Goal: Book appointment/travel/reservation

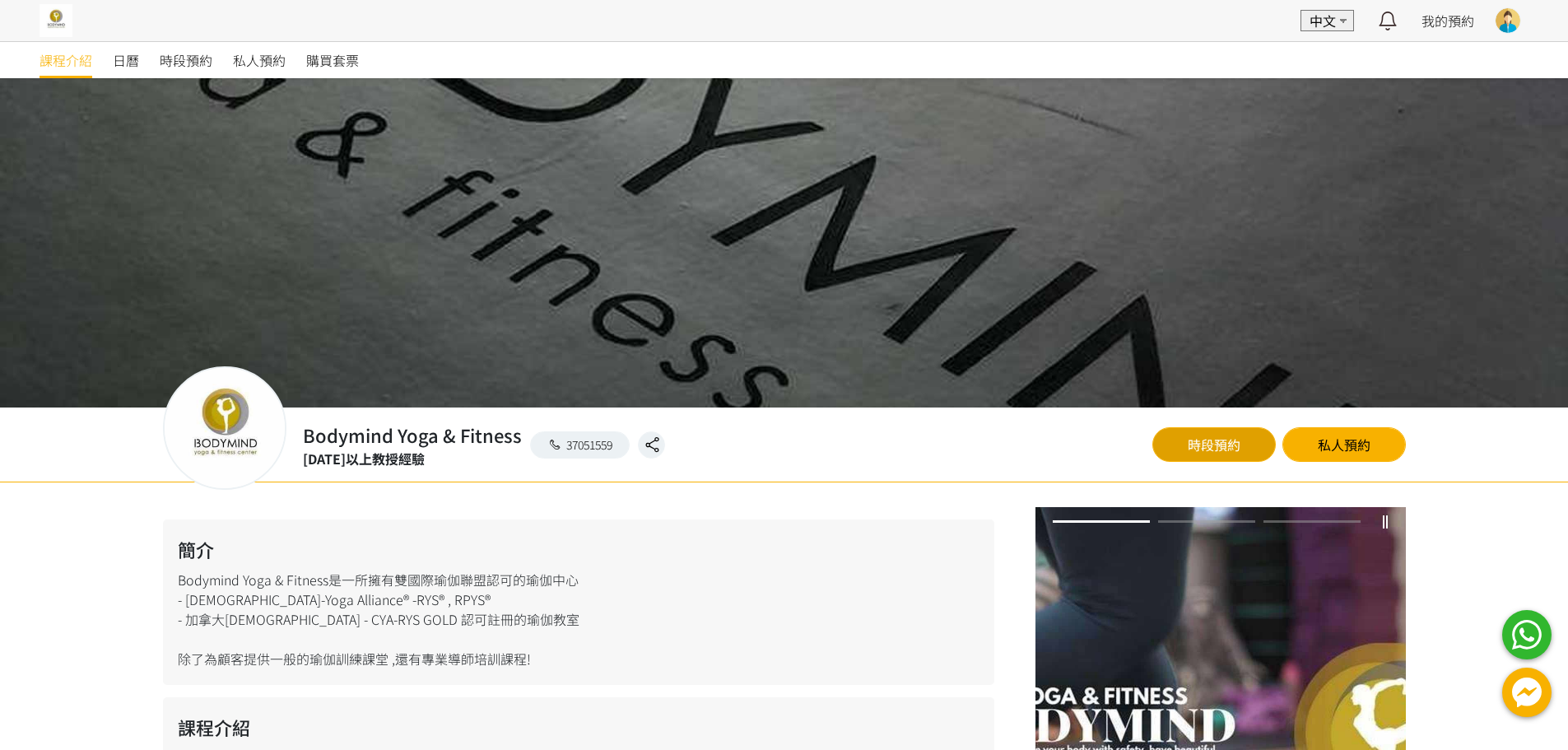
click at [1195, 451] on link "時段預約" at bounding box center [1214, 444] width 123 height 35
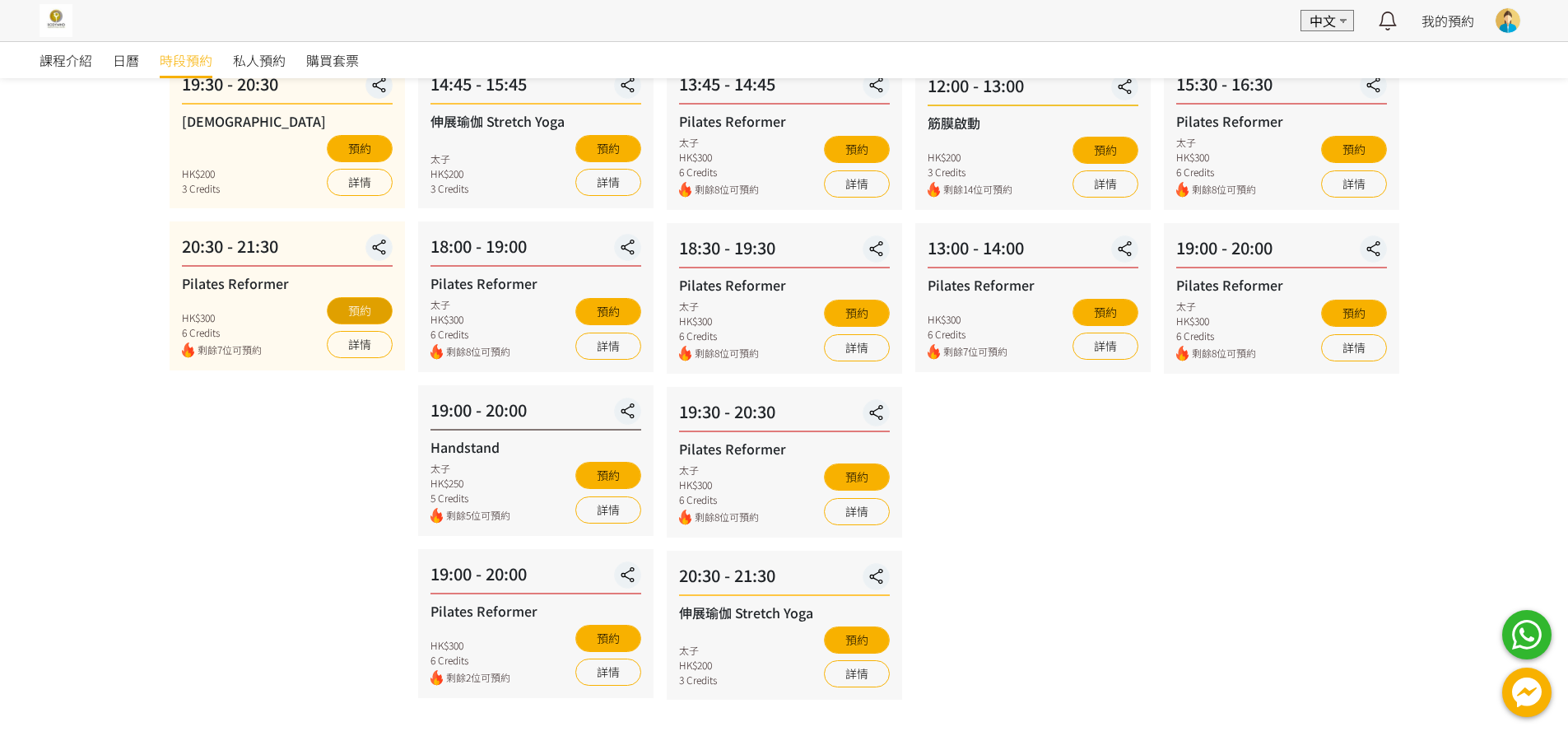
scroll to position [403, 0]
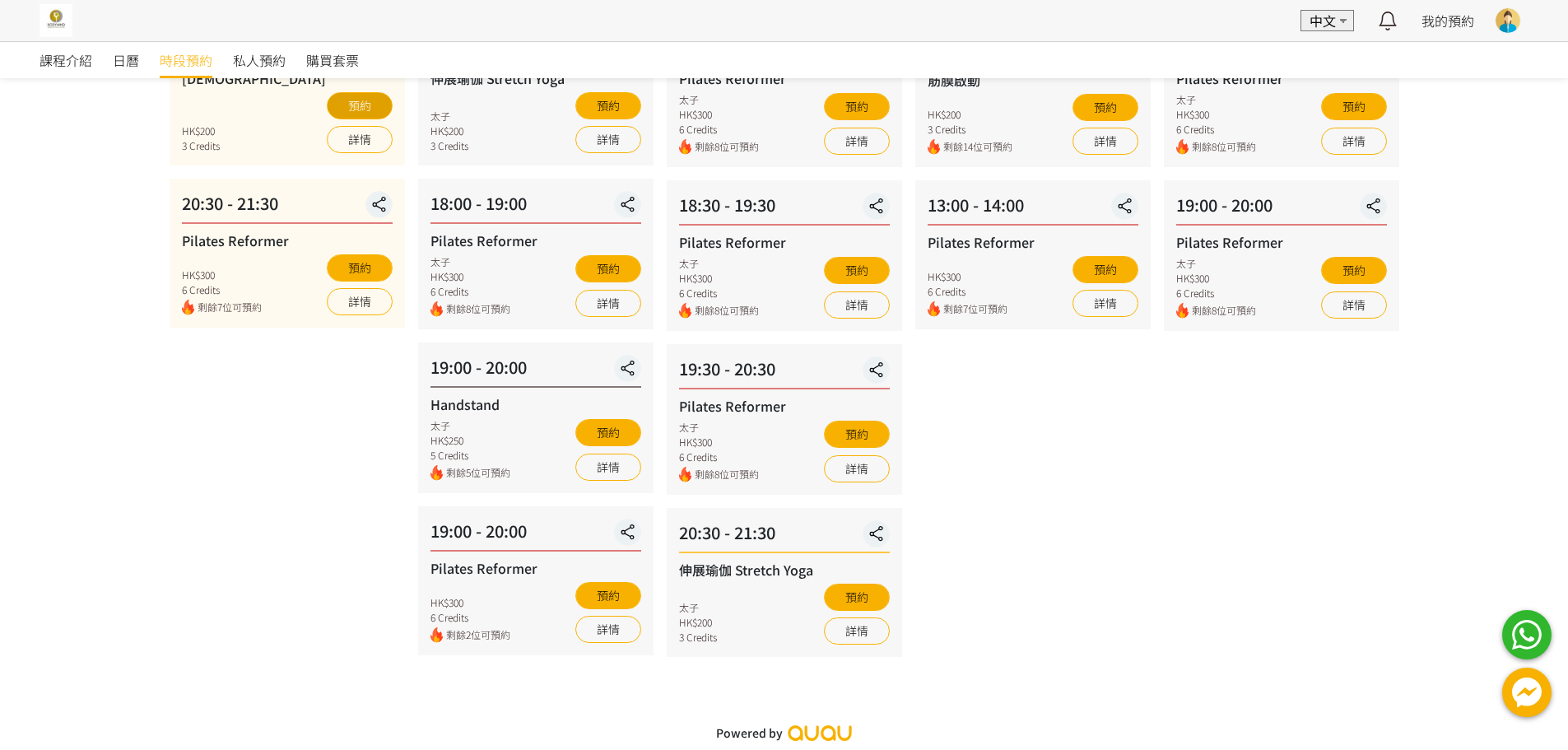
click at [362, 103] on button "預約" at bounding box center [359, 106] width 66 height 28
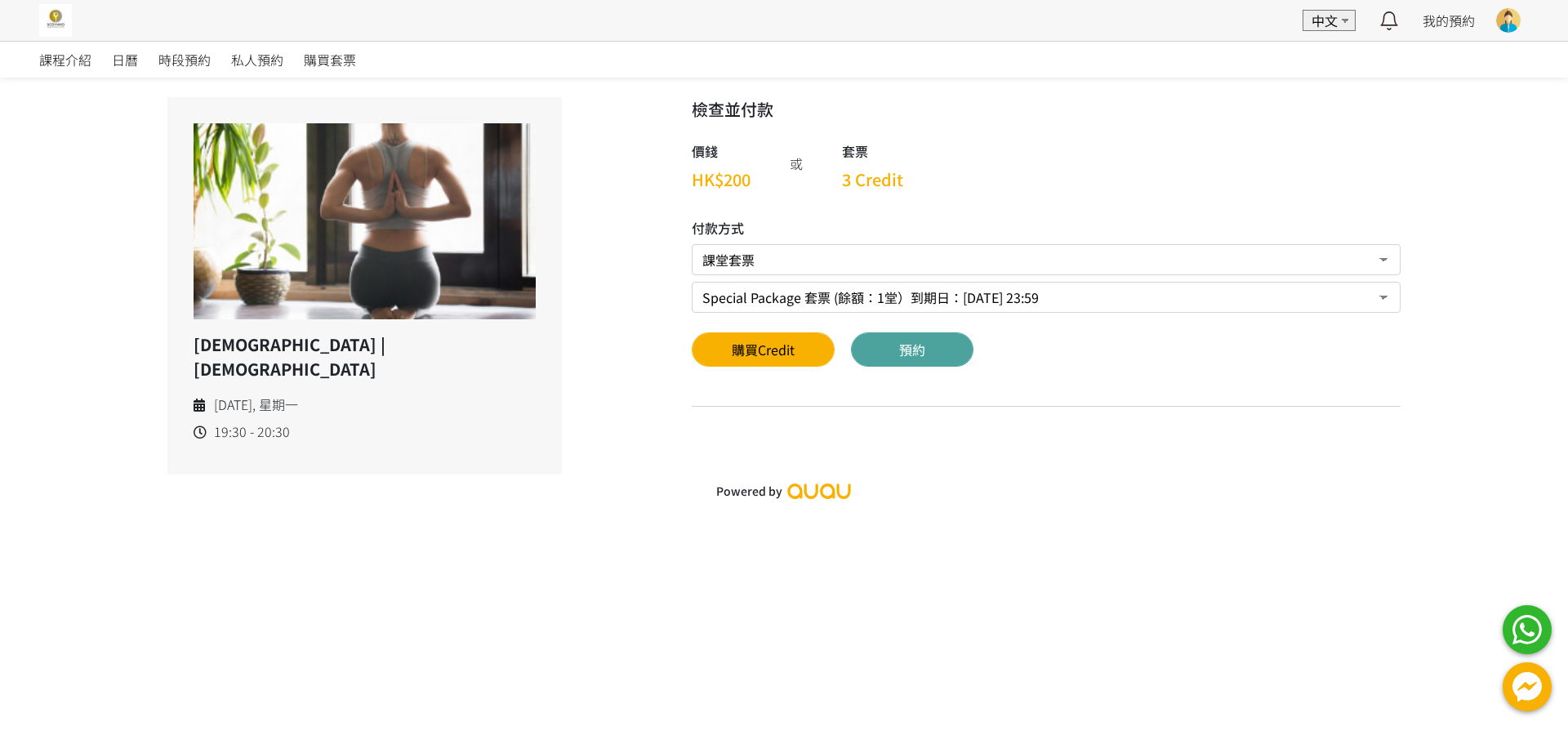
click at [909, 355] on button "預約" at bounding box center [911, 349] width 122 height 34
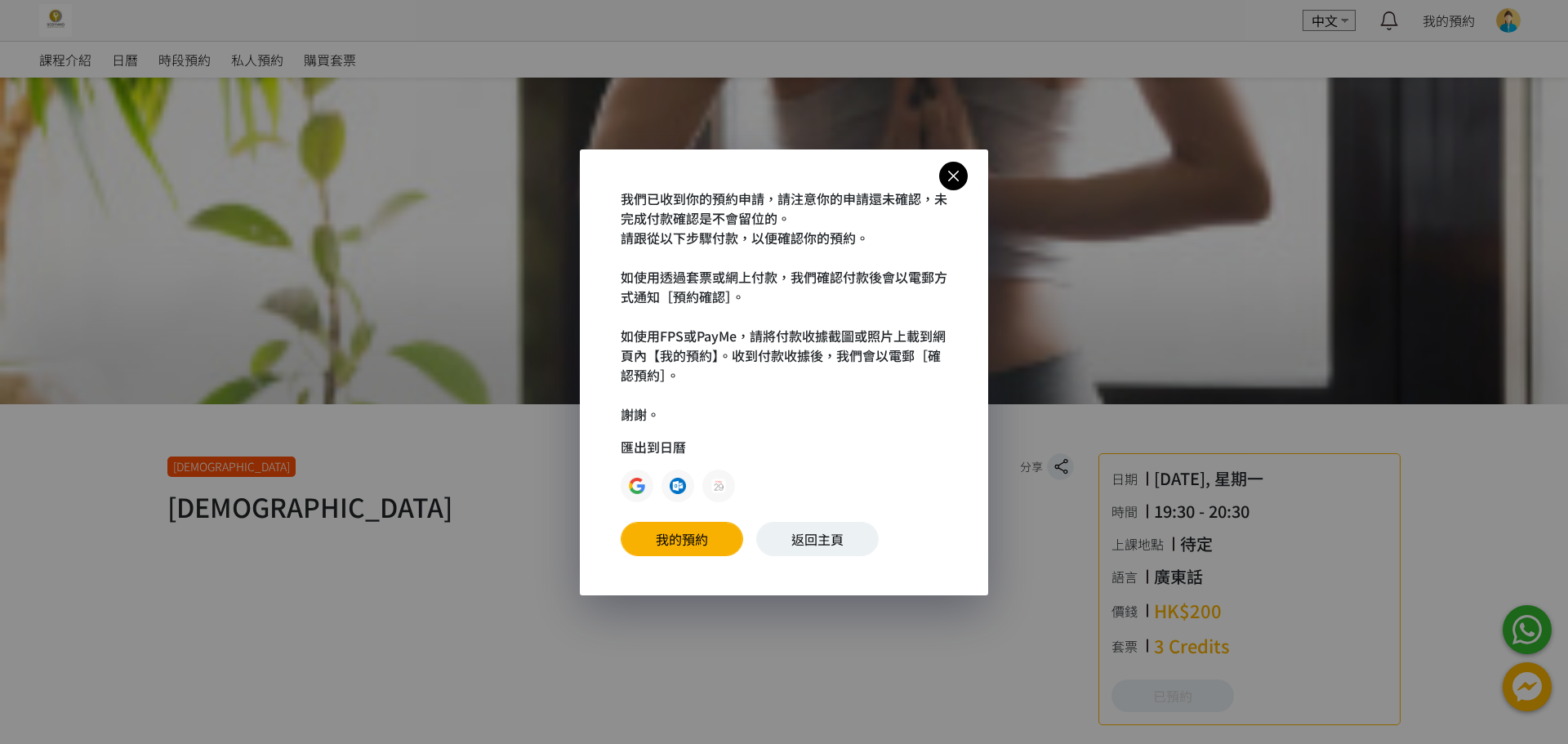
click at [964, 178] on icon at bounding box center [953, 175] width 28 height 21
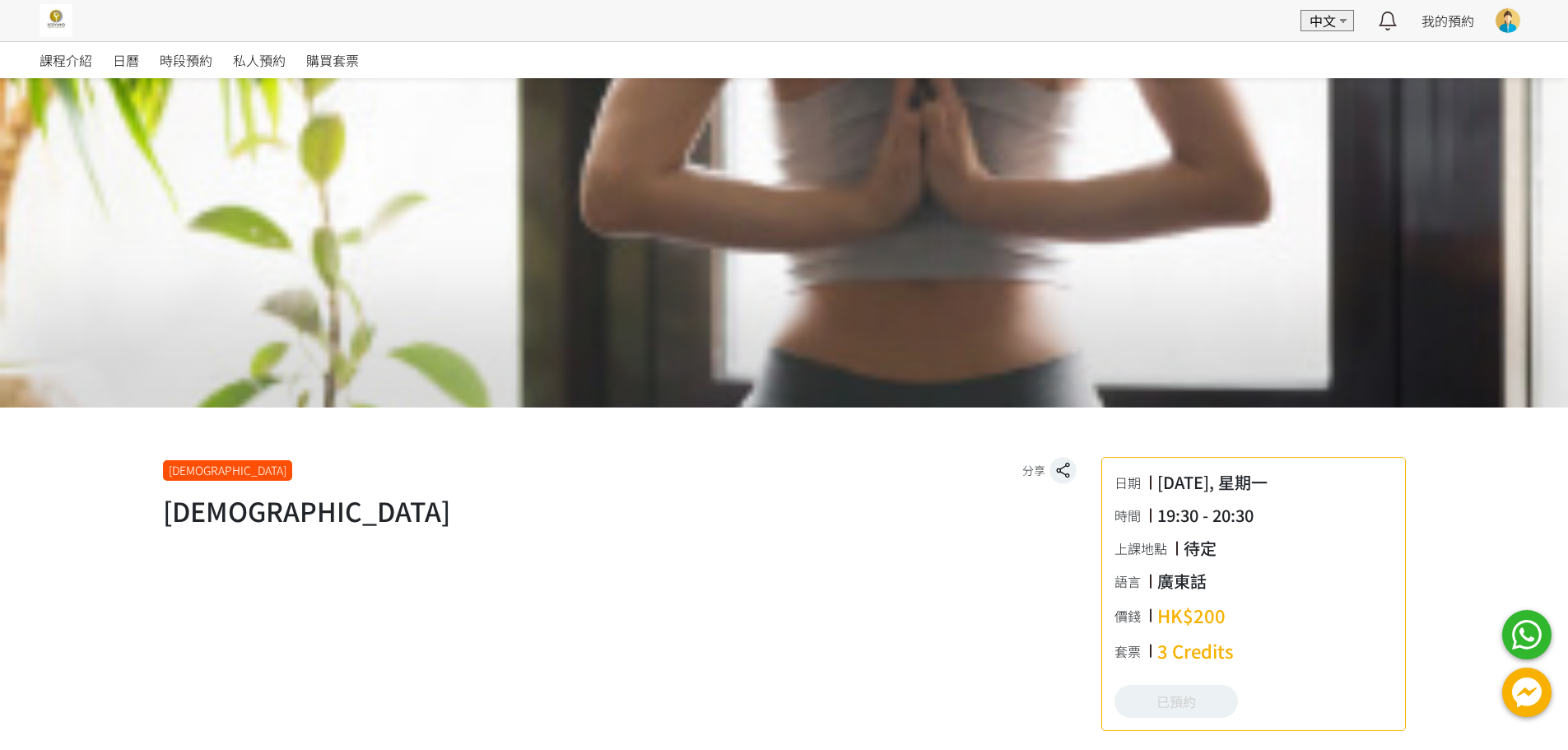
click at [61, 23] on img at bounding box center [55, 20] width 33 height 33
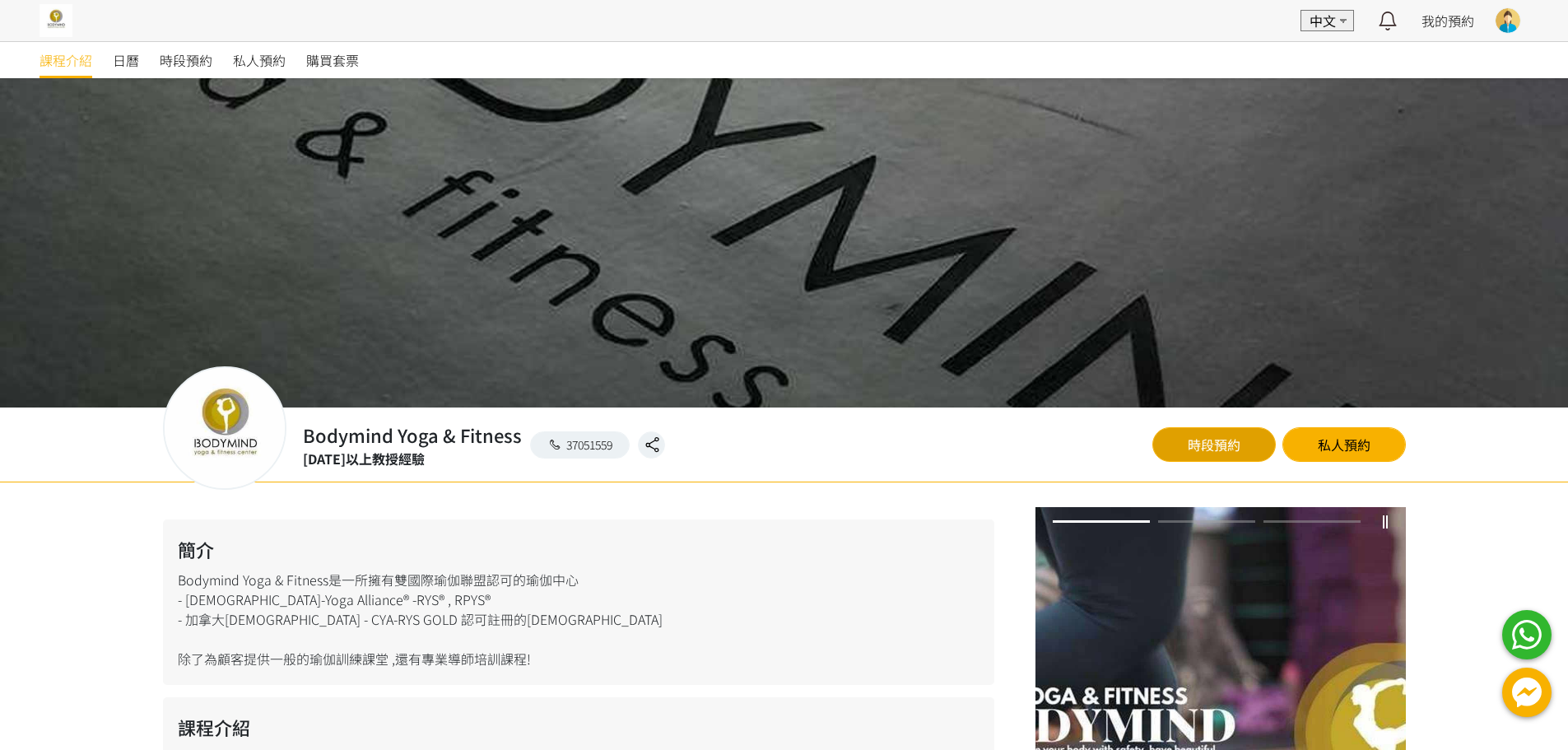
click at [1234, 440] on link "時段預約" at bounding box center [1214, 444] width 123 height 35
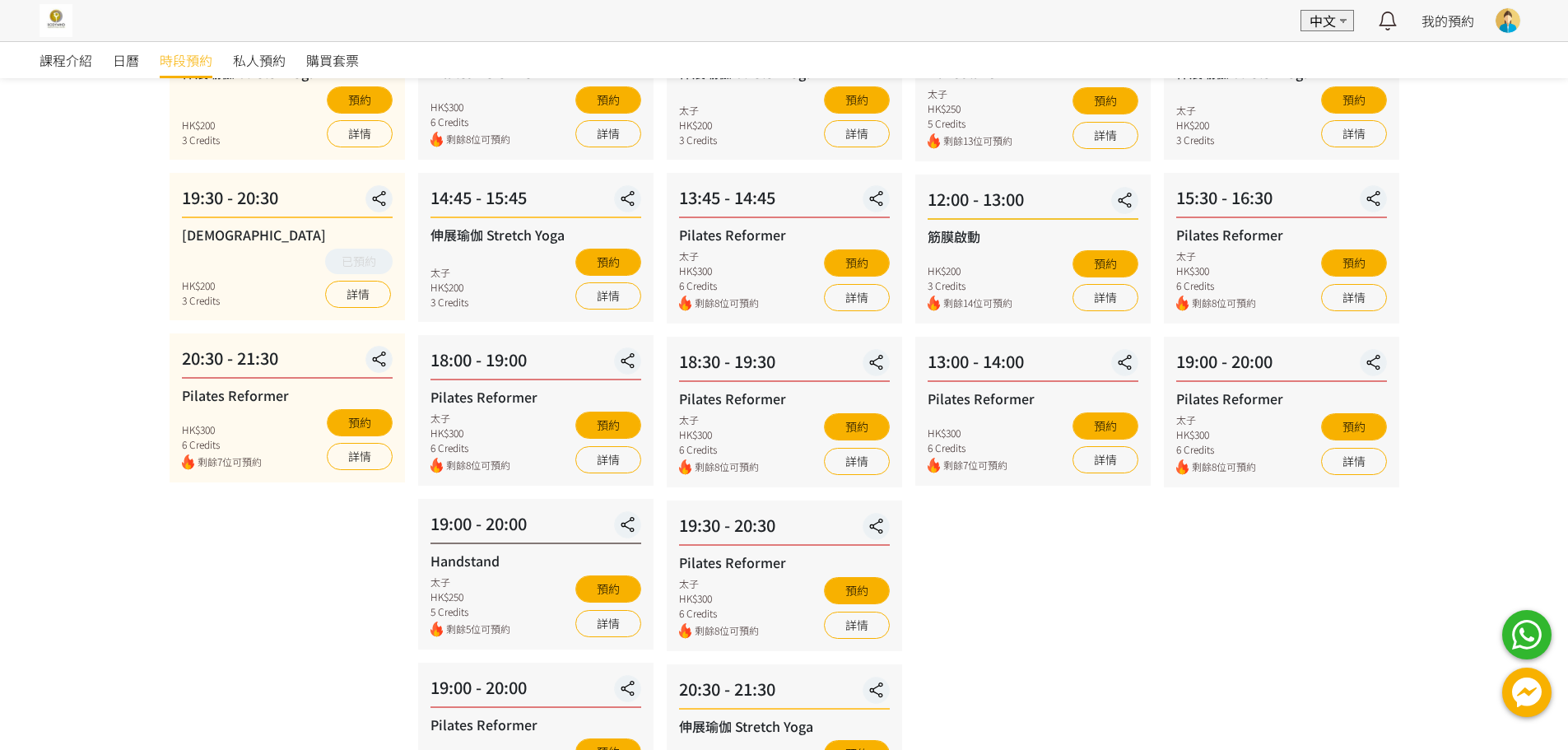
scroll to position [247, 0]
click at [359, 427] on button "預約" at bounding box center [359, 422] width 66 height 28
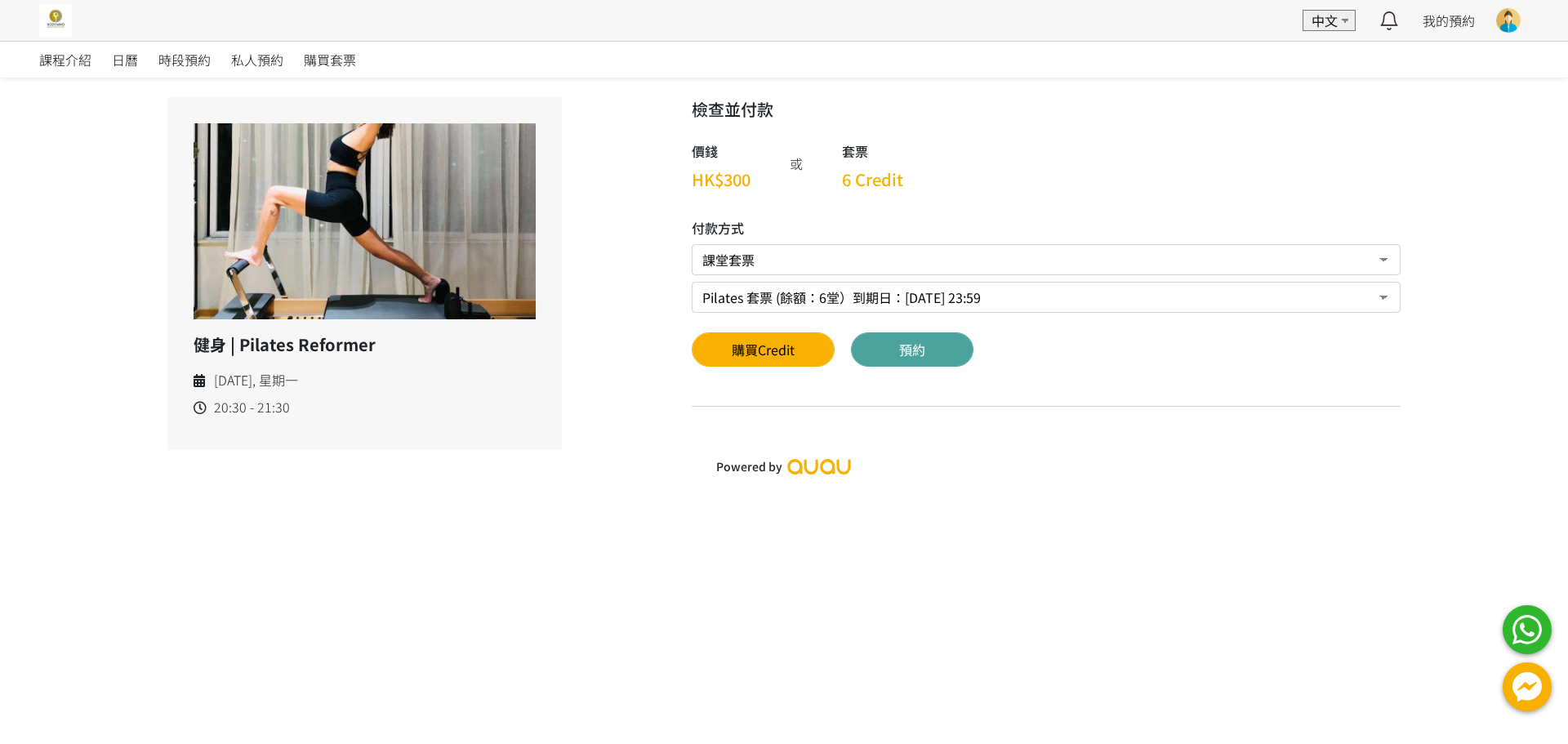
click at [944, 348] on button "預約" at bounding box center [911, 349] width 122 height 34
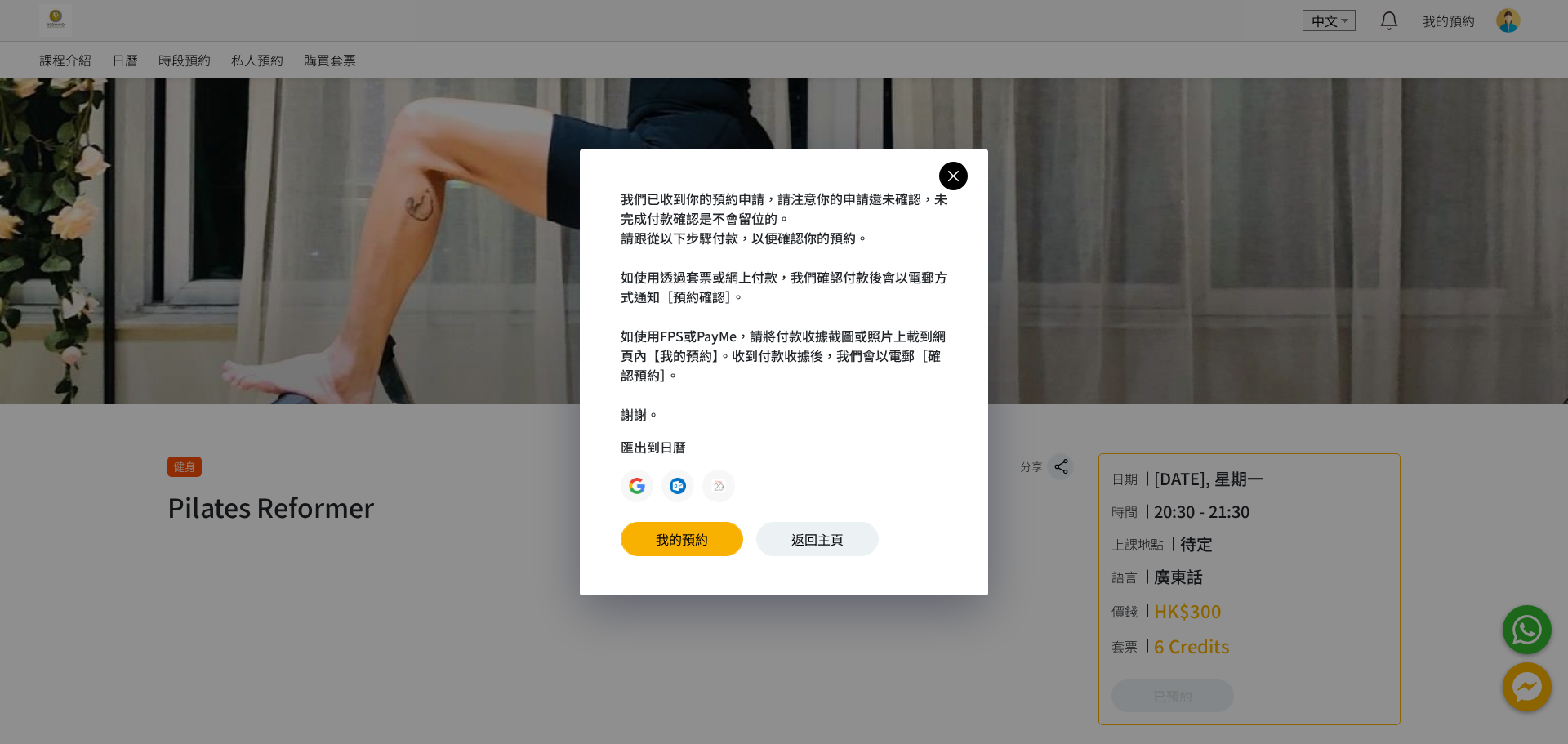
click at [952, 163] on link at bounding box center [953, 175] width 28 height 28
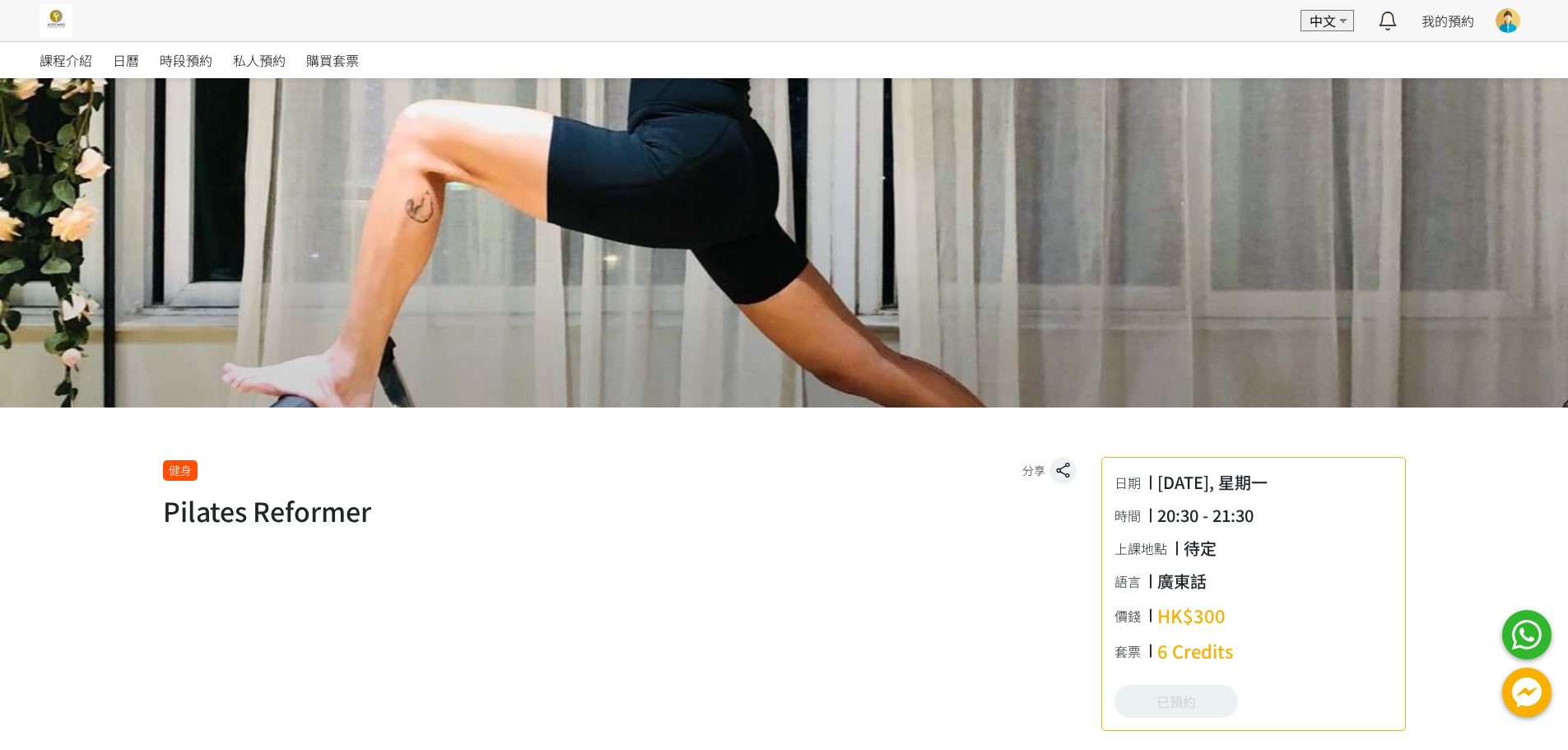
click at [992, 499] on h1 "Pilates Reformer" at bounding box center [620, 510] width 914 height 39
click at [1521, 19] on div at bounding box center [1508, 21] width 27 height 27
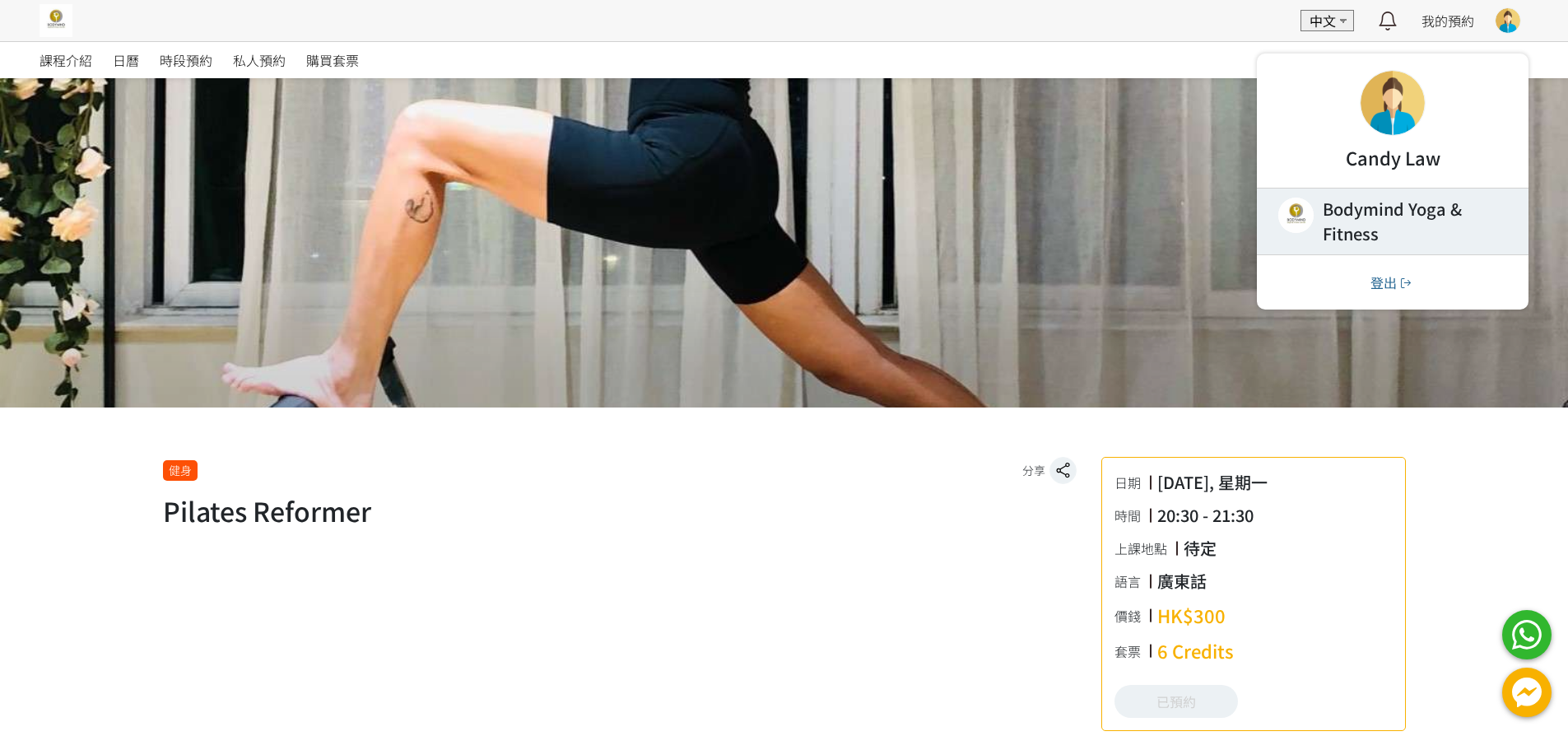
drag, startPoint x: 1399, startPoint y: 225, endPoint x: 1380, endPoint y: 214, distance: 22.0
click at [1398, 223] on link at bounding box center [1392, 221] width 271 height 66
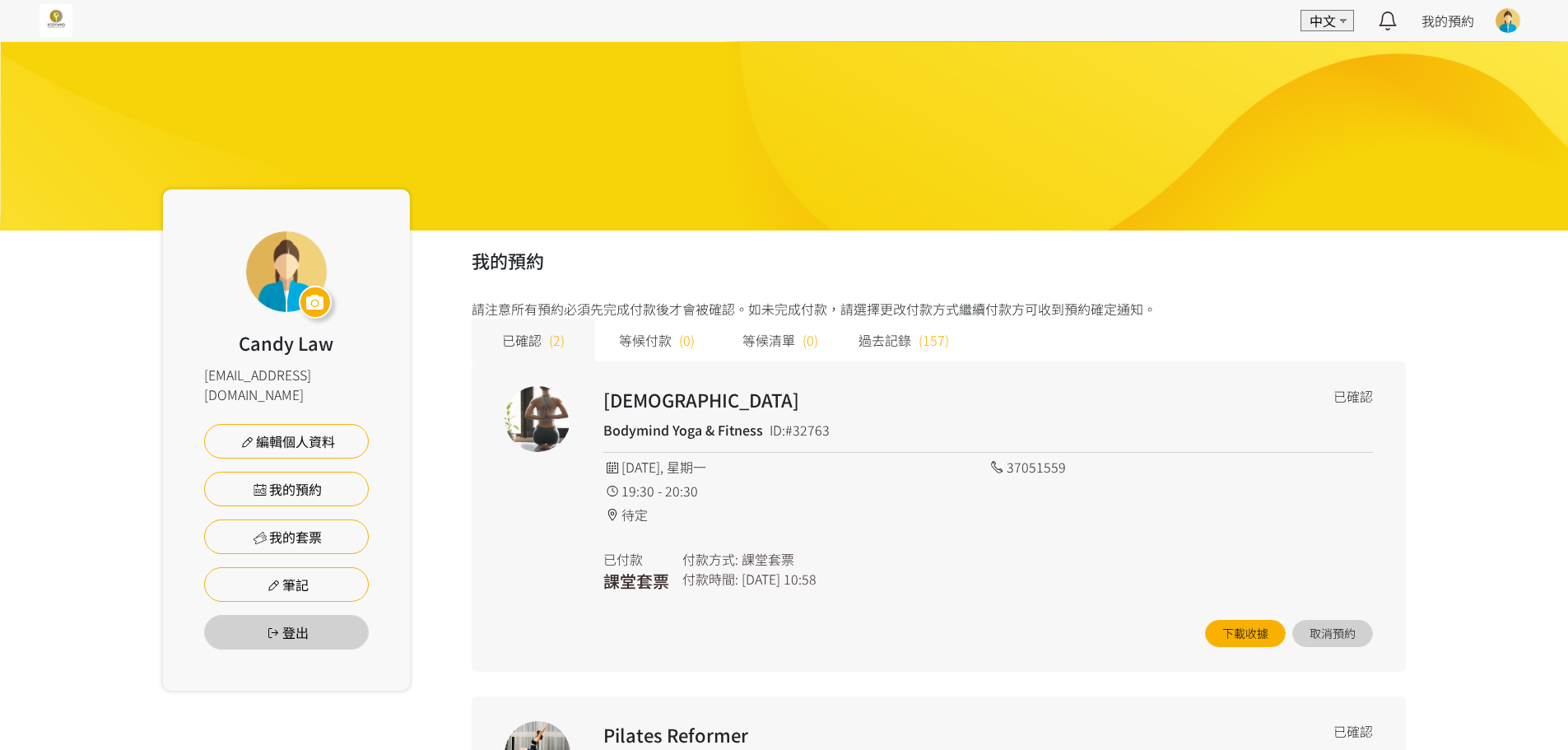
click at [970, 562] on div "已付款 課堂套票 付款方式: 課堂套票 付款時間: [DATE] 10:58" at bounding box center [989, 565] width 770 height 57
